Goal: Find specific page/section: Find specific page/section

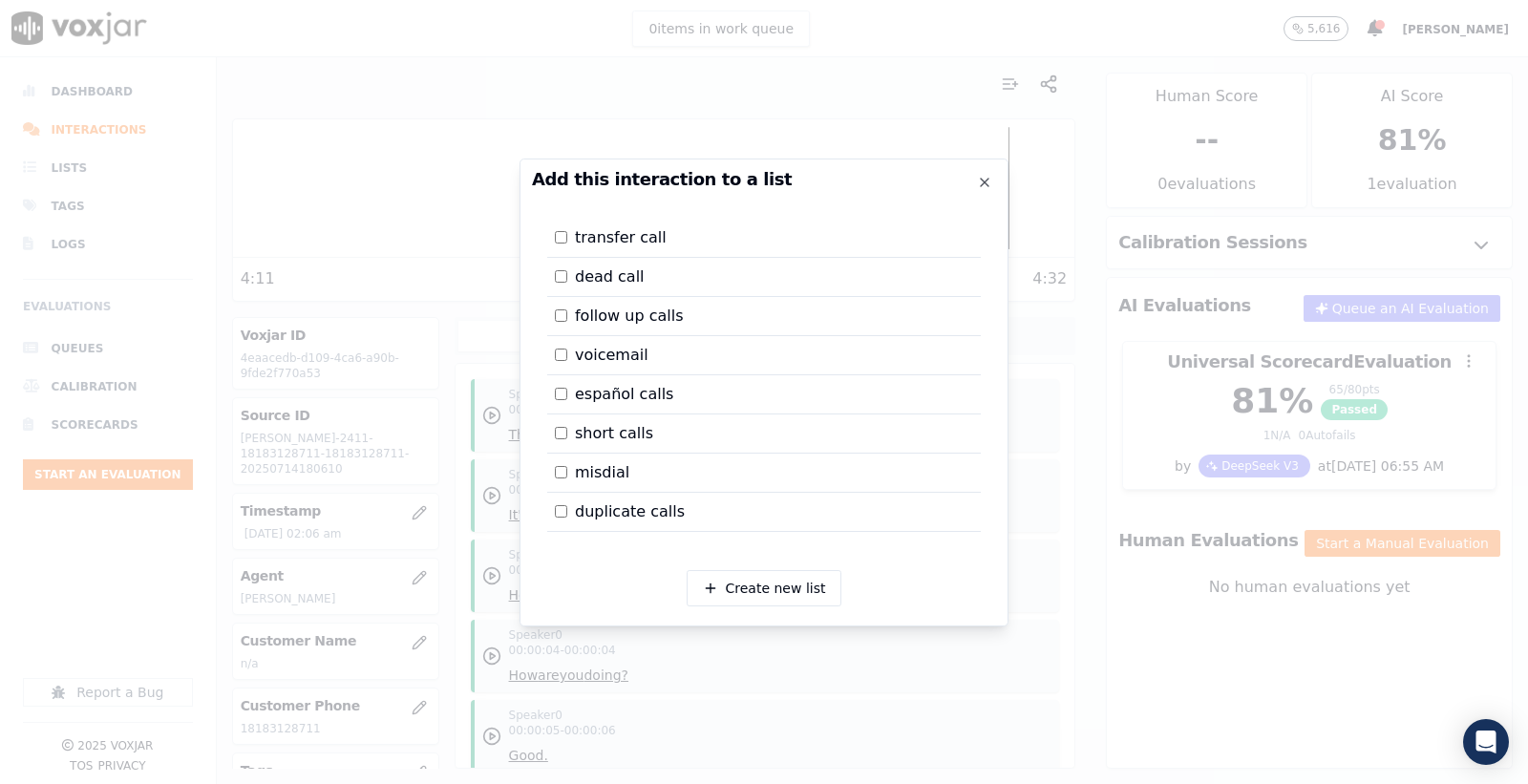
scroll to position [1272, 0]
